Goal: Task Accomplishment & Management: Use online tool/utility

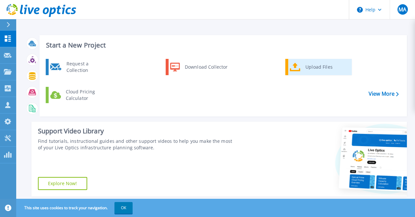
click at [314, 69] on div "Upload Files" at bounding box center [327, 66] width 48 height 13
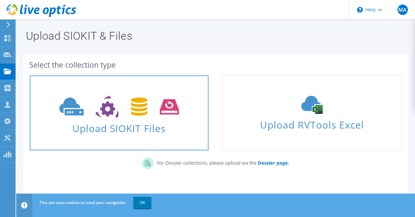
click at [118, 108] on icon at bounding box center [119, 106] width 120 height 22
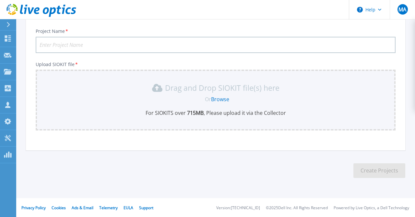
scroll to position [42, 0]
click at [101, 45] on input "Project Name *" at bounding box center [216, 44] width 360 height 16
type input "Zayed"
click at [217, 97] on link "Browse" at bounding box center [220, 98] width 18 height 7
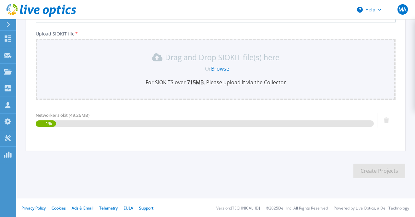
scroll to position [73, 0]
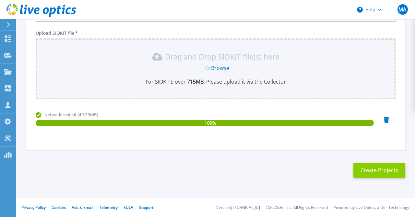
click at [372, 167] on button "Create Projects" at bounding box center [380, 170] width 52 height 15
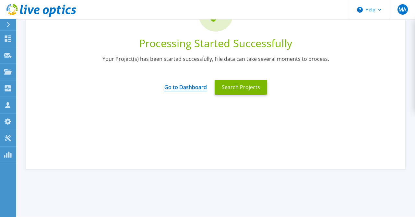
click at [176, 87] on link "Go to Dashboard" at bounding box center [186, 85] width 43 height 13
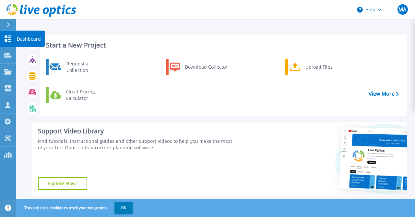
click at [9, 36] on icon at bounding box center [8, 38] width 6 height 6
click at [7, 75] on link "Projects Projects" at bounding box center [8, 72] width 16 height 17
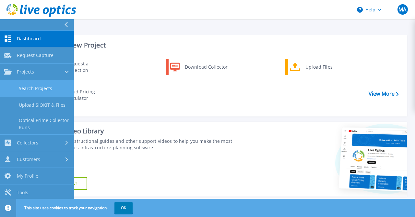
click at [39, 88] on link "Search Projects" at bounding box center [37, 88] width 74 height 17
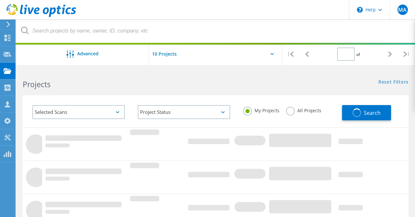
type input "1"
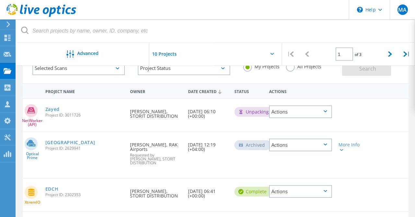
scroll to position [34, 0]
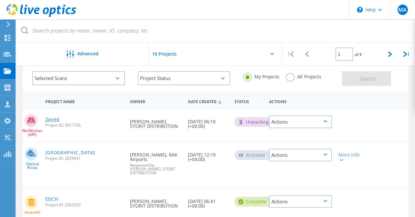
click at [55, 120] on link "Zayed" at bounding box center [52, 119] width 15 height 5
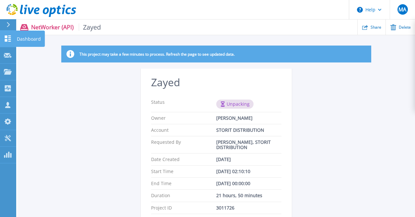
click at [5, 39] on icon at bounding box center [8, 38] width 6 height 6
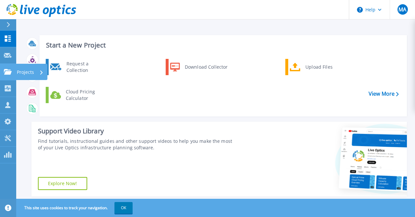
click at [7, 76] on link "Projects Projects" at bounding box center [8, 72] width 16 height 17
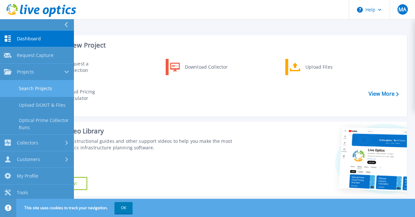
click at [43, 88] on link "Search Projects" at bounding box center [37, 88] width 74 height 17
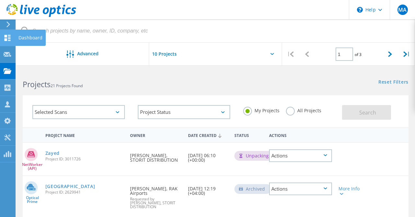
click at [28, 40] on div "Dashboard" at bounding box center [31, 37] width 24 height 5
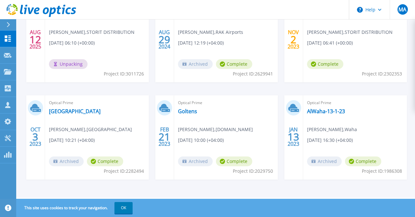
scroll to position [196, 0]
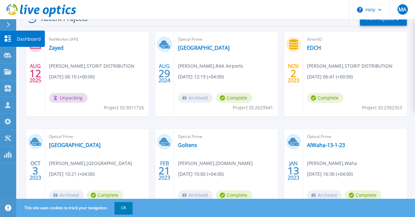
click at [37, 35] on p "Dashboard" at bounding box center [29, 39] width 24 height 17
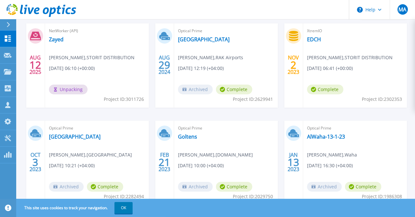
scroll to position [230, 0]
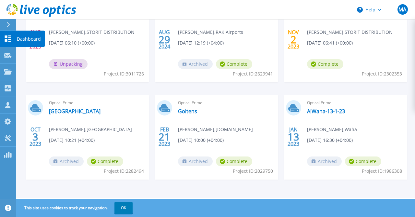
click at [31, 34] on p "Dashboard" at bounding box center [29, 39] width 24 height 17
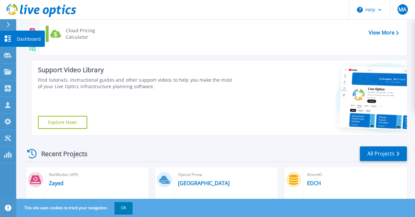
click at [30, 36] on p "Dashboard" at bounding box center [29, 39] width 24 height 17
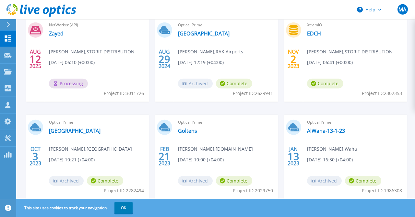
scroll to position [196, 0]
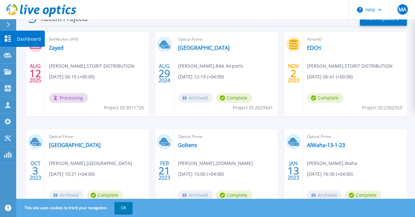
click at [24, 40] on p "Dashboard" at bounding box center [29, 39] width 24 height 17
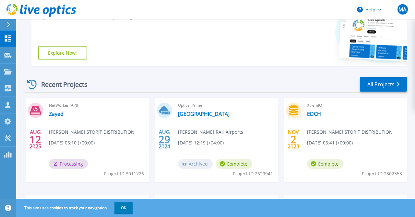
scroll to position [129, 0]
